Goal: Task Accomplishment & Management: Manage account settings

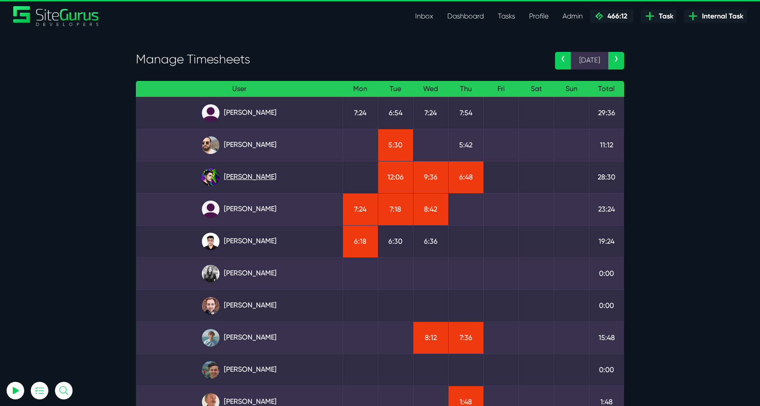
type input "luke@sitegurus.io"
click at [255, 177] on link "Josh Carter" at bounding box center [239, 177] width 193 height 18
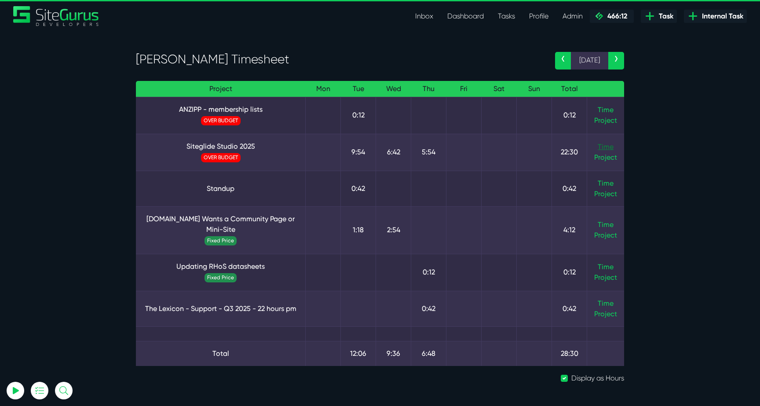
click at [608, 146] on link "Time" at bounding box center [606, 146] width 16 height 8
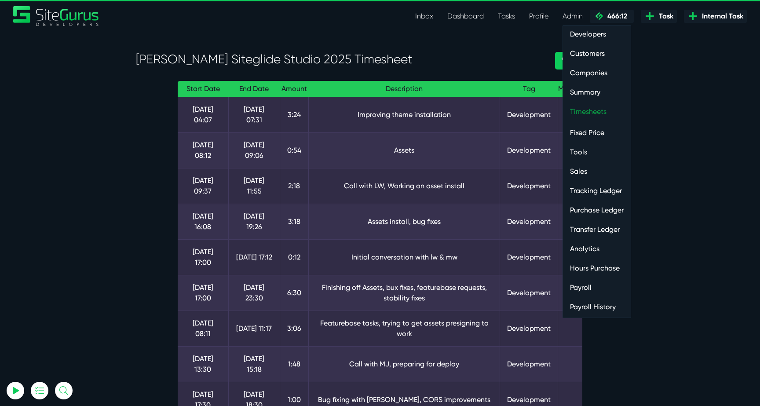
click at [594, 109] on link "Timesheets" at bounding box center [597, 112] width 68 height 18
